Goal: Find specific page/section

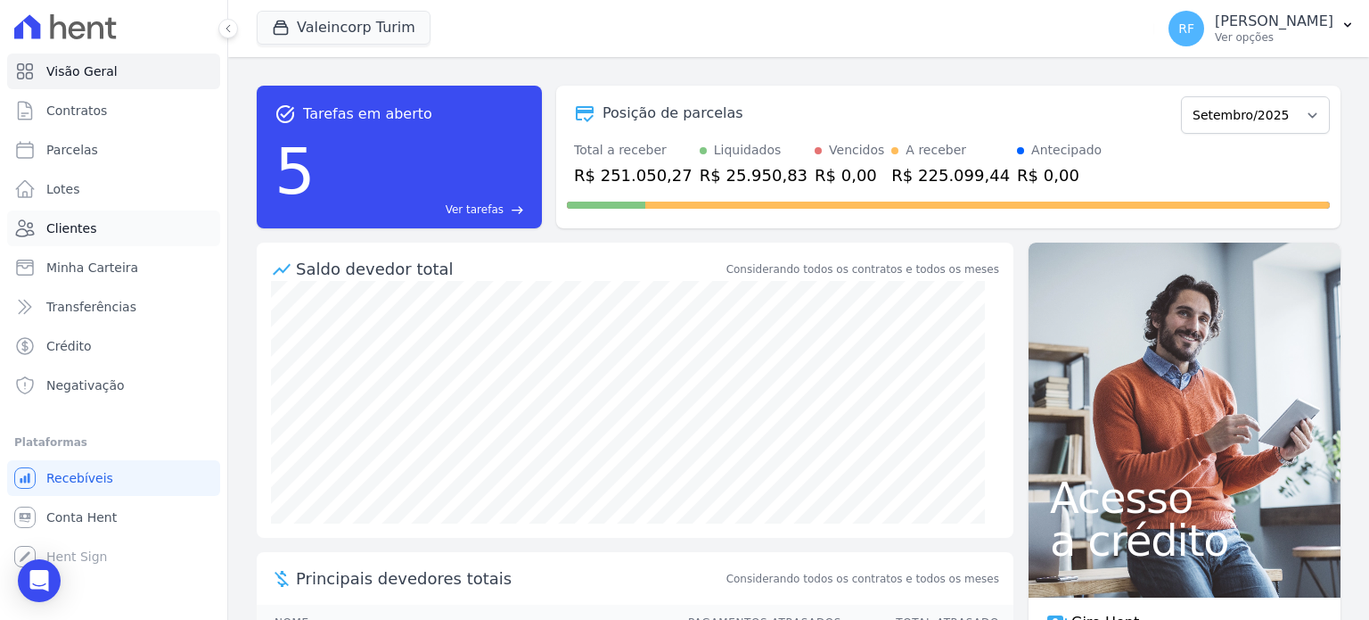
click at [72, 234] on span "Clientes" at bounding box center [71, 228] width 50 height 18
click at [95, 156] on link "Parcelas" at bounding box center [113, 150] width 213 height 36
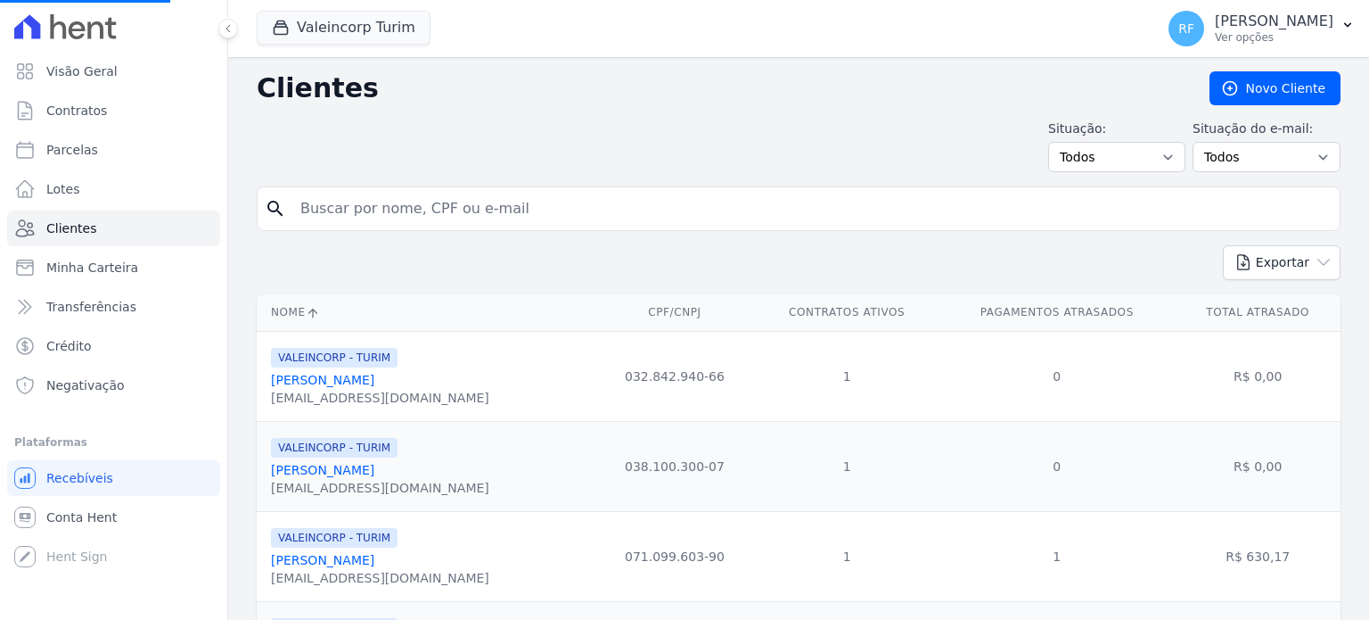
click at [467, 215] on input "search" at bounding box center [811, 209] width 1043 height 36
type input "ra"
select select
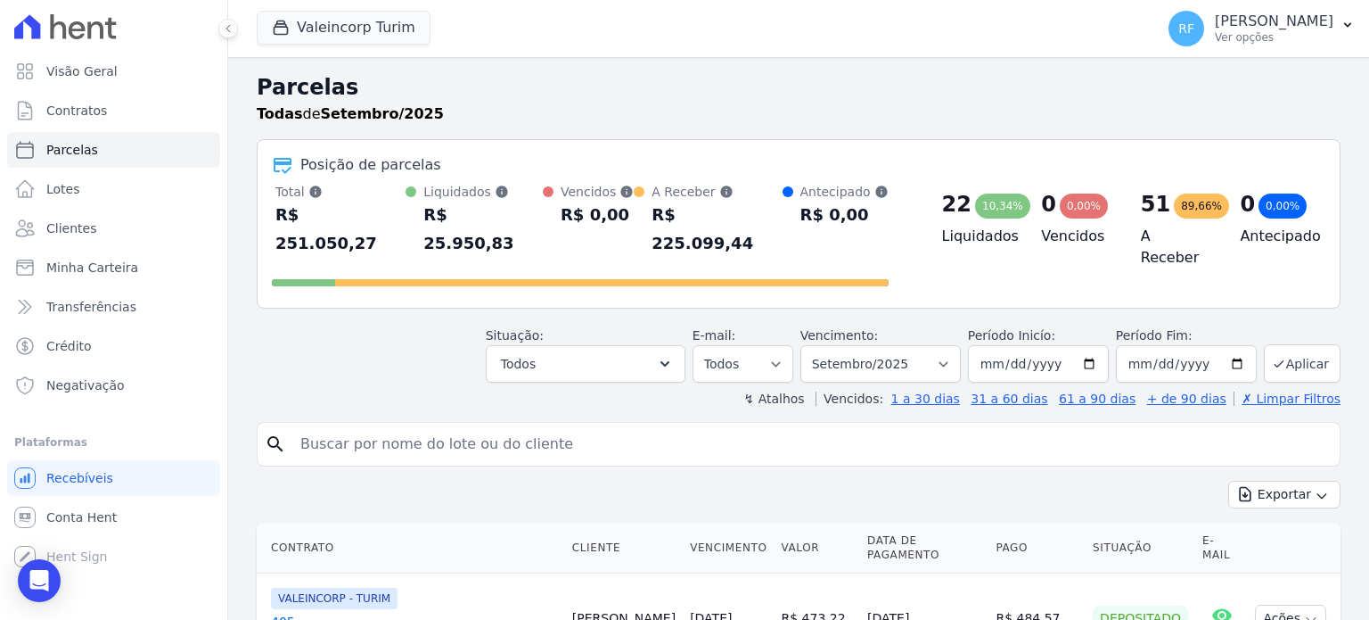
click at [493, 426] on input "search" at bounding box center [811, 444] width 1043 height 36
type input "ra"
